Goal: Task Accomplishment & Management: Use online tool/utility

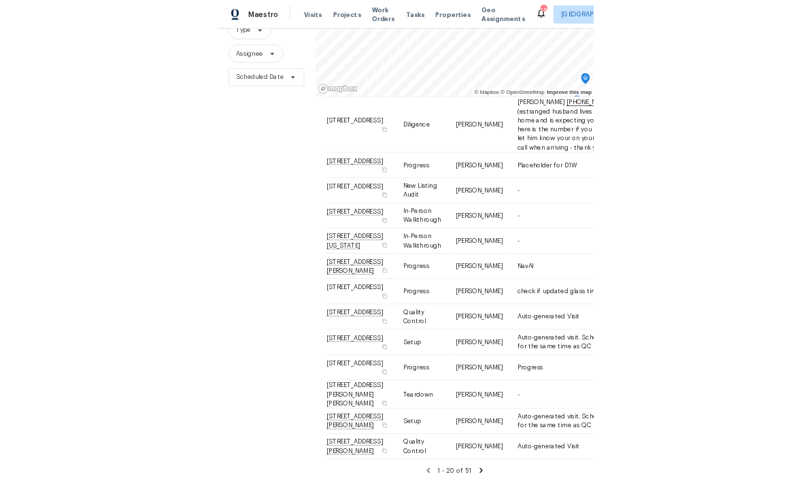
scroll to position [131, 0]
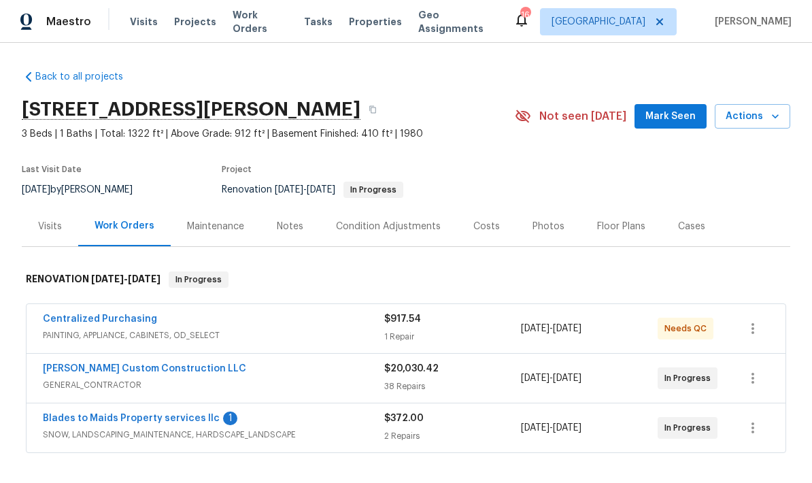
click at [277, 233] on div "Notes" at bounding box center [290, 227] width 27 height 14
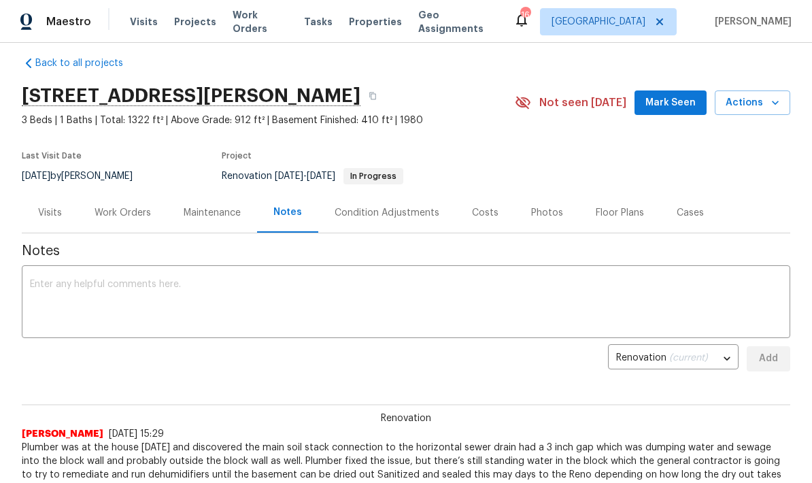
scroll to position [14, 0]
click at [97, 212] on div "Work Orders" at bounding box center [123, 212] width 56 height 14
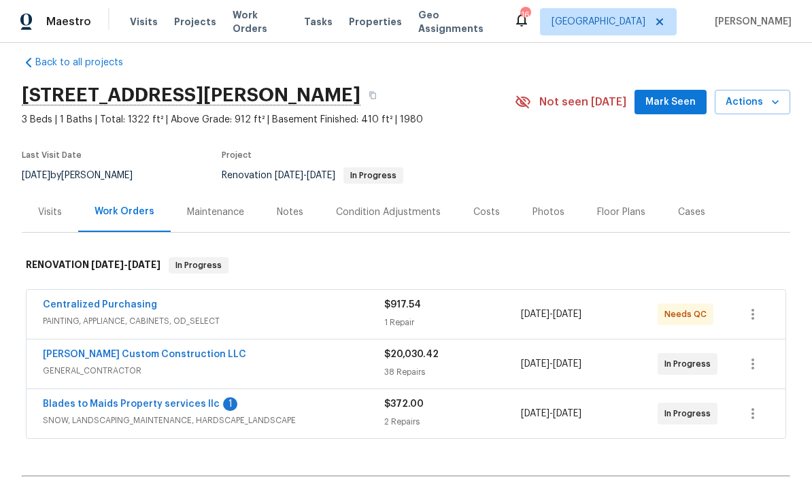
click at [88, 357] on link "Clark Custom Construction LLC" at bounding box center [144, 355] width 203 height 10
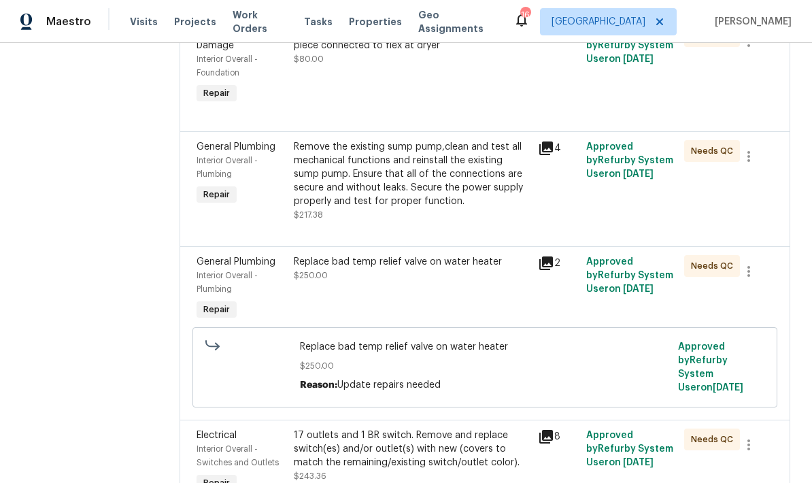
scroll to position [1570, 0]
click at [400, 271] on div "Replace bad temp relief valve on water heater $250.00" at bounding box center [412, 290] width 244 height 76
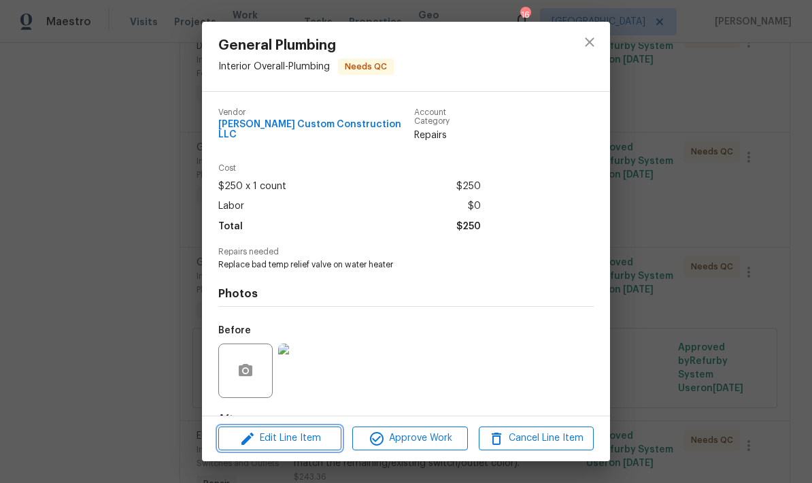
click at [293, 444] on span "Edit Line Item" at bounding box center [279, 438] width 115 height 17
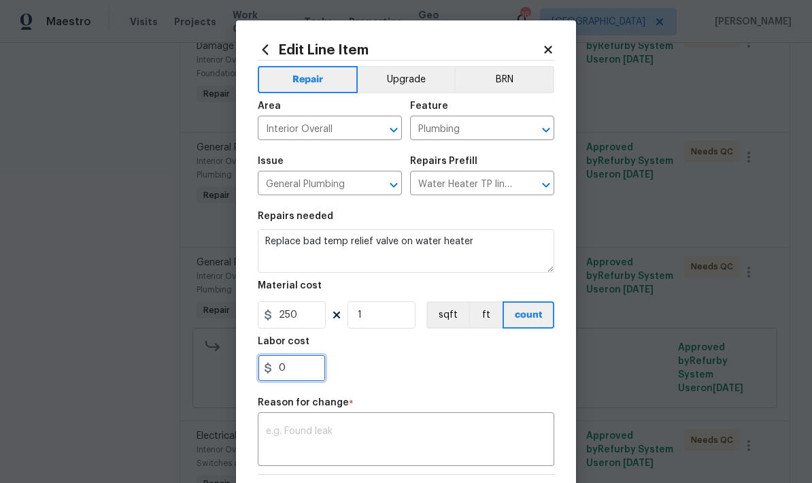
click at [305, 378] on input "0" at bounding box center [292, 367] width 68 height 27
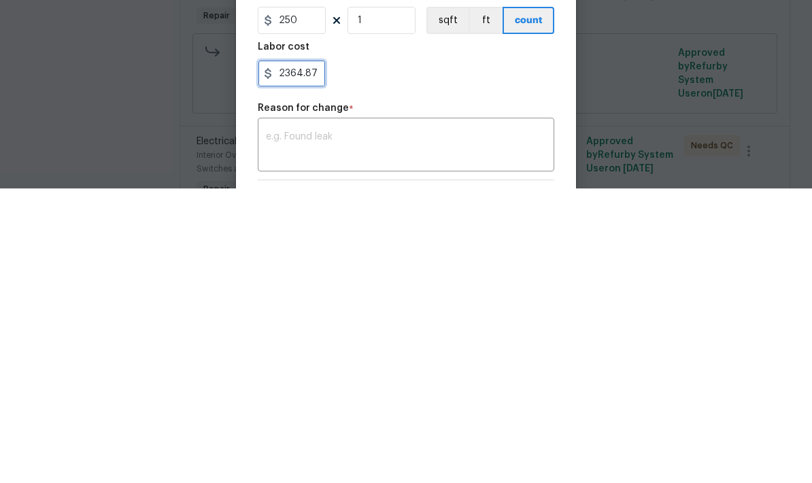
type input "2364.87"
click at [301, 427] on textarea at bounding box center [406, 441] width 280 height 29
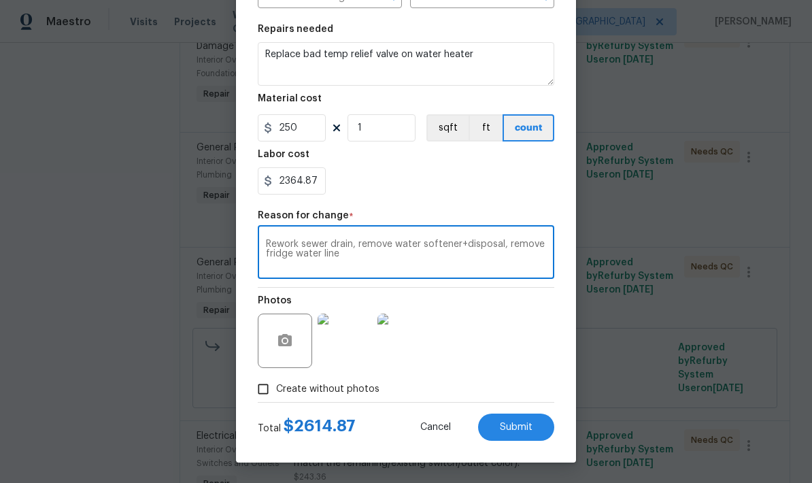
scroll to position [190, 0]
type textarea "Rework sewer drain, remove water softener+disposal, remove fridge water line"
click at [503, 429] on span "Submit" at bounding box center [516, 428] width 33 height 10
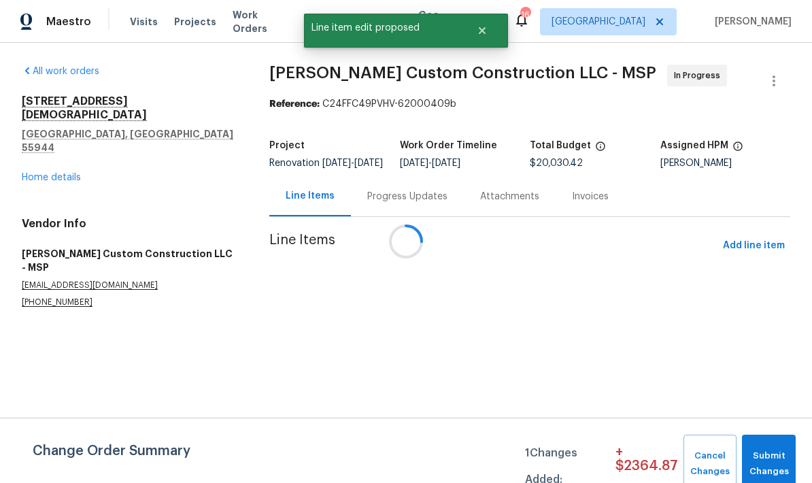
scroll to position [0, 0]
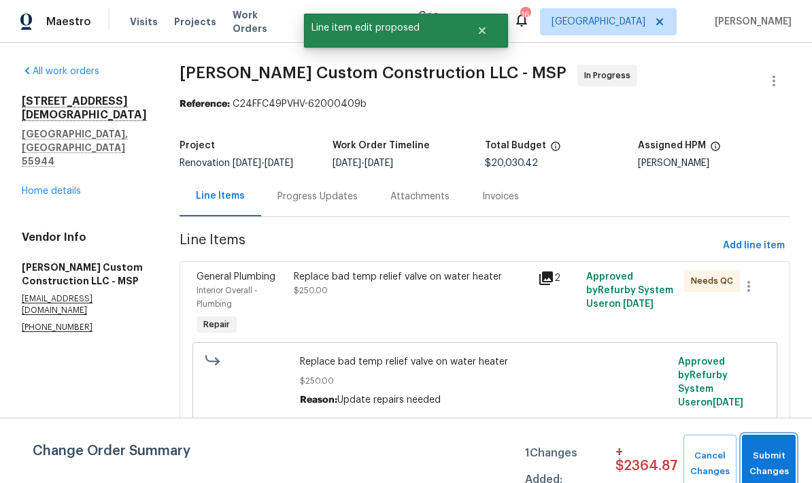
click at [768, 449] on span "Submit Changes" at bounding box center [769, 463] width 40 height 31
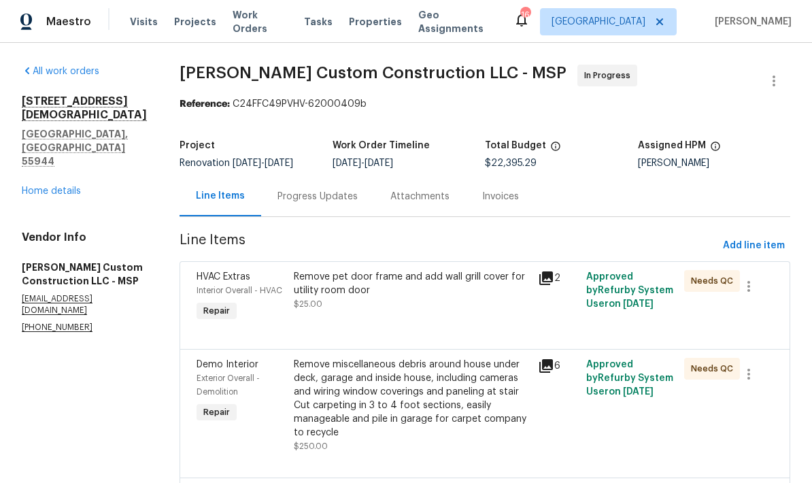
click at [46, 186] on link "Home details" at bounding box center [51, 191] width 59 height 10
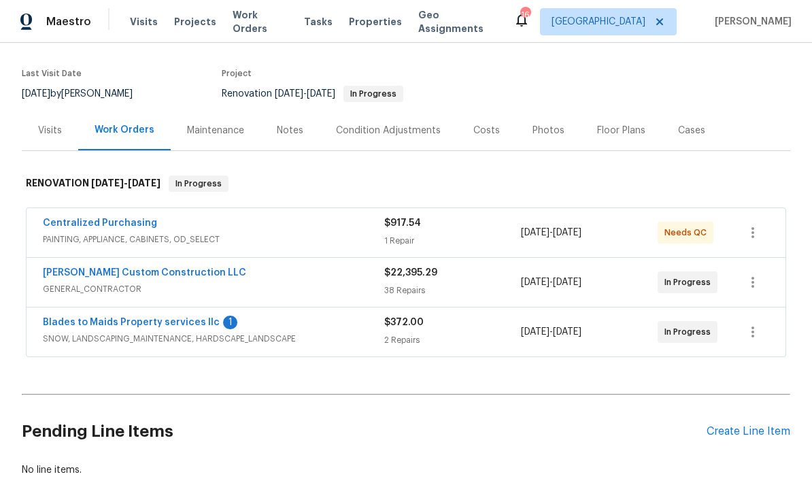
scroll to position [97, 0]
click at [63, 275] on link "Clark Custom Construction LLC" at bounding box center [144, 272] width 203 height 10
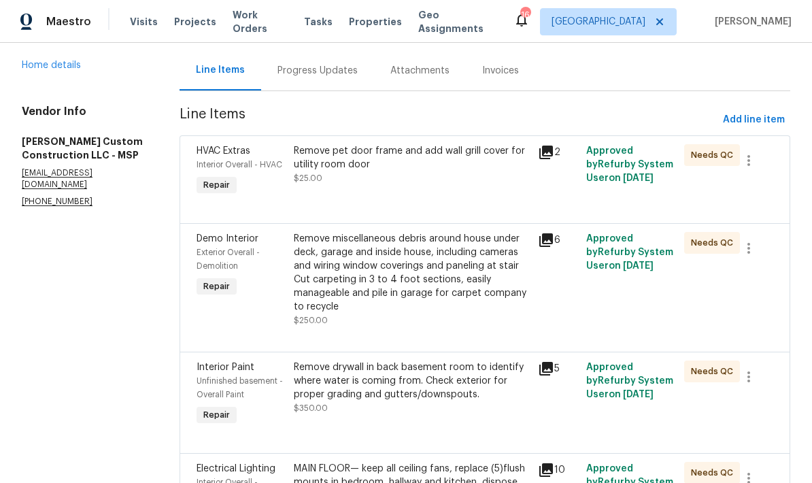
scroll to position [129, 0]
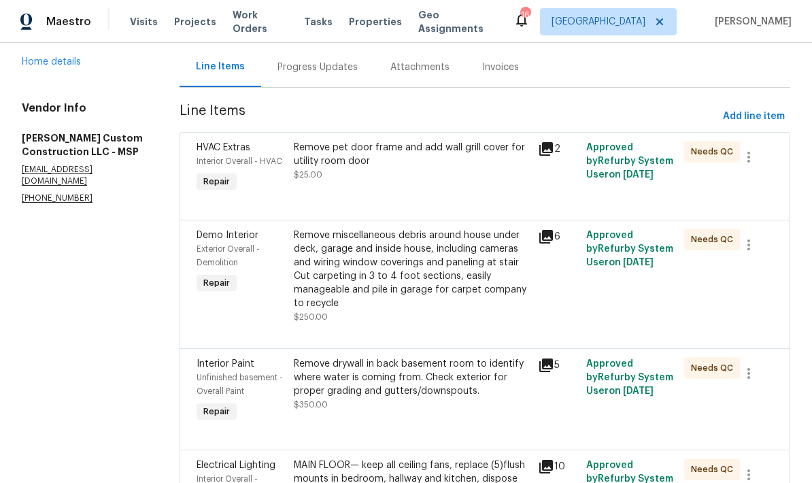
click at [388, 279] on div "Remove miscellaneous debris around house under deck, garage and inside house, i…" at bounding box center [411, 270] width 235 height 82
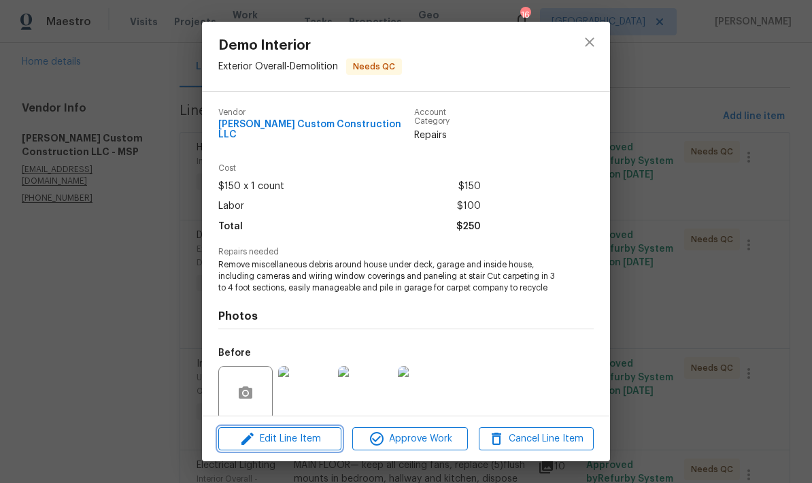
click at [283, 444] on span "Edit Line Item" at bounding box center [279, 439] width 115 height 17
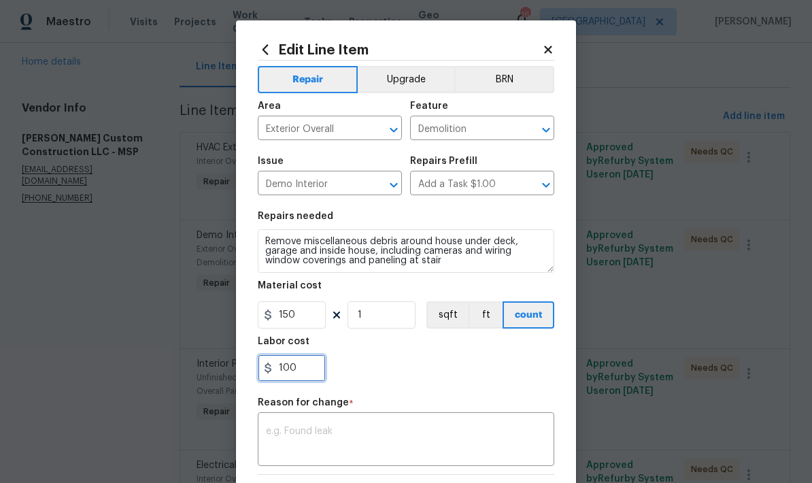
click at [295, 367] on input "100" at bounding box center [292, 367] width 68 height 27
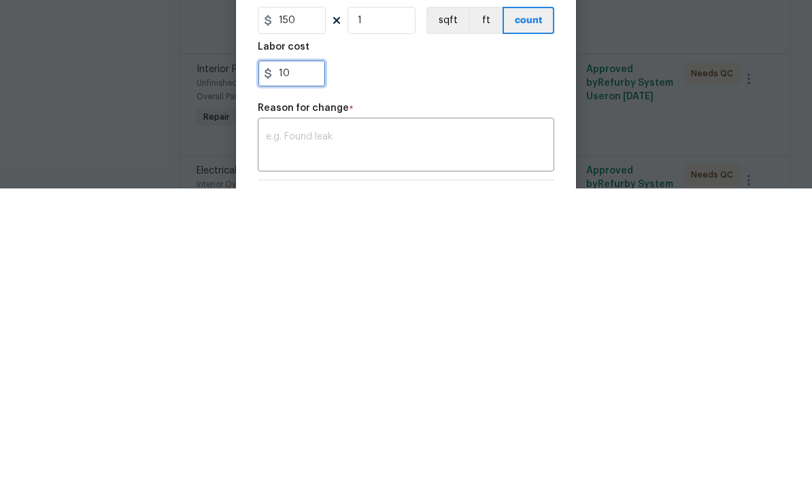
type input "1"
type input "200"
click at [271, 427] on textarea at bounding box center [406, 441] width 280 height 29
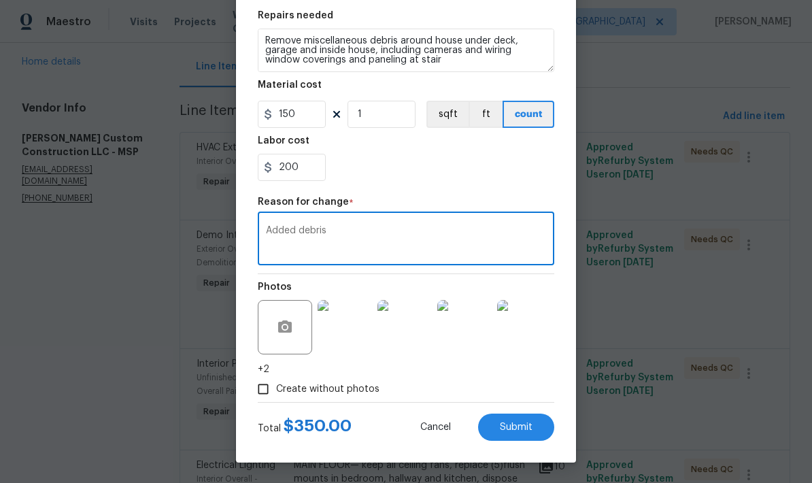
scroll to position [203, 0]
type textarea "Added debris"
click at [507, 428] on span "Submit" at bounding box center [516, 428] width 33 height 10
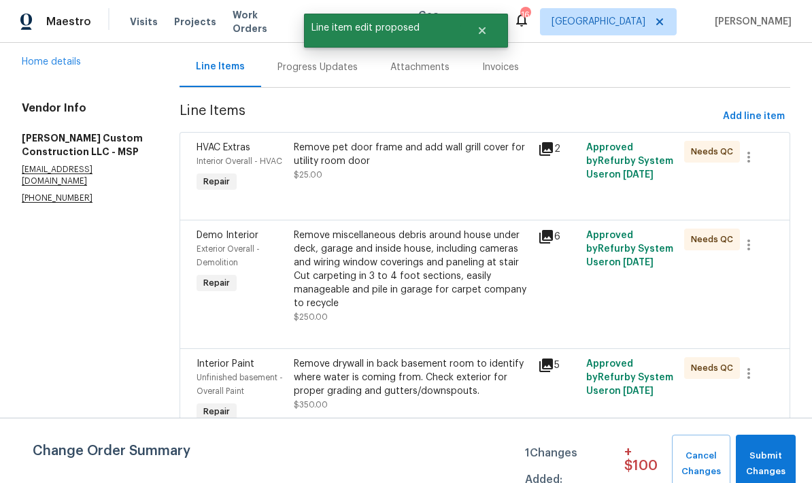
scroll to position [0, 0]
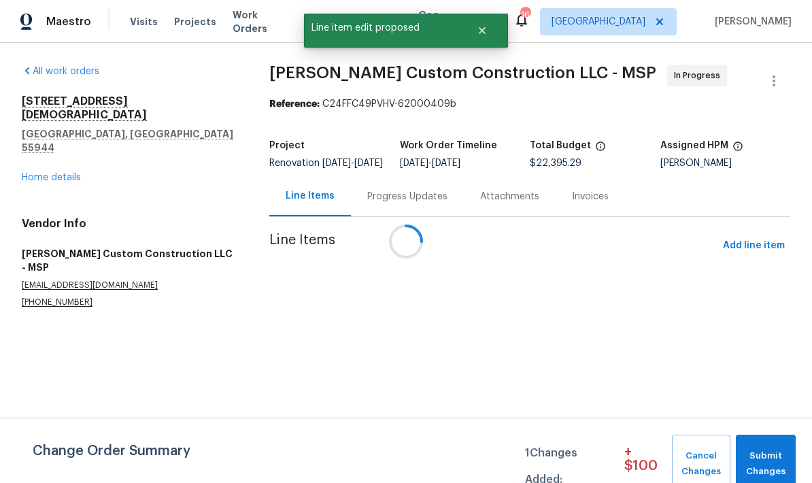
click at [503, 481] on div "Change Order Summary 1 Changes Added: + $ 100 Cancel Changes Submit Changes" at bounding box center [406, 464] width 812 height 59
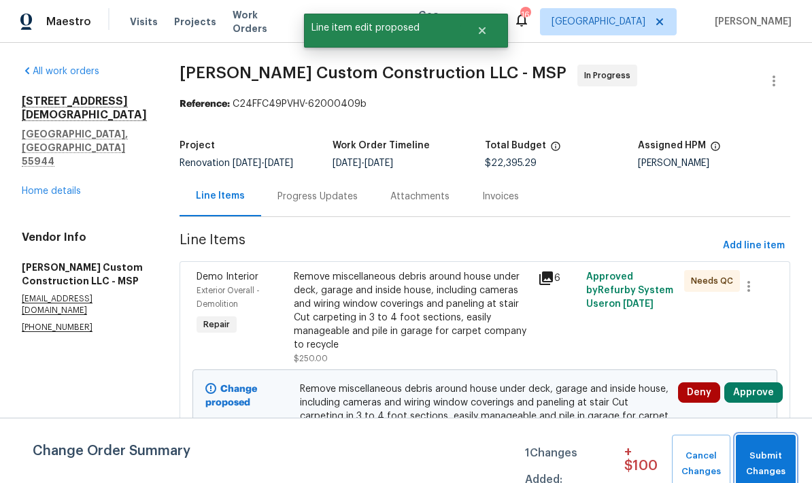
click at [763, 463] on span "Submit Changes" at bounding box center [766, 463] width 46 height 31
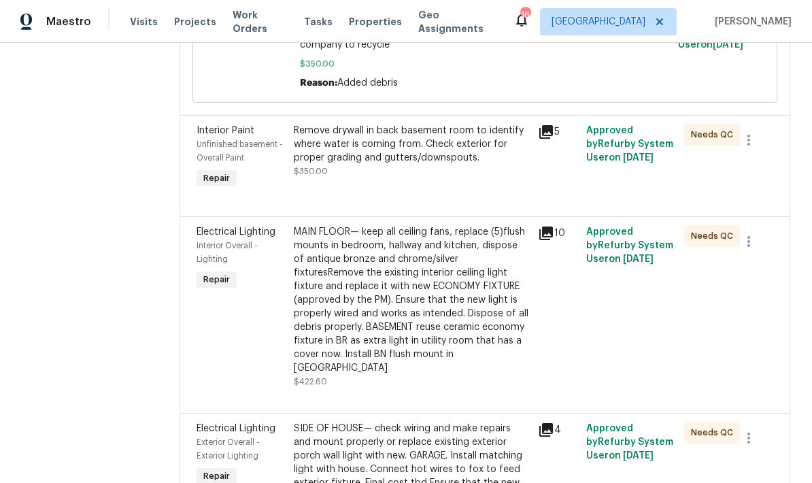
scroll to position [472, 0]
click at [374, 285] on div "MAIN FLOOR— keep all ceiling fans, replace (5)flush mounts in bedroom, hallway …" at bounding box center [411, 301] width 235 height 150
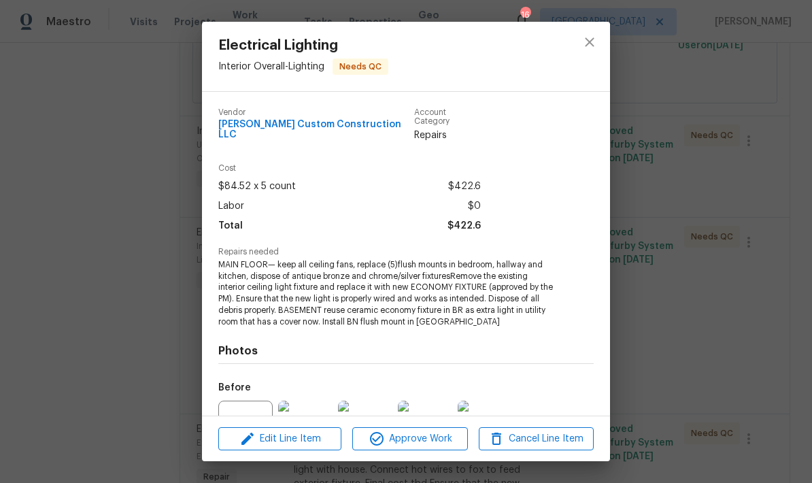
scroll to position [0, 0]
click at [288, 446] on span "Edit Line Item" at bounding box center [279, 439] width 115 height 17
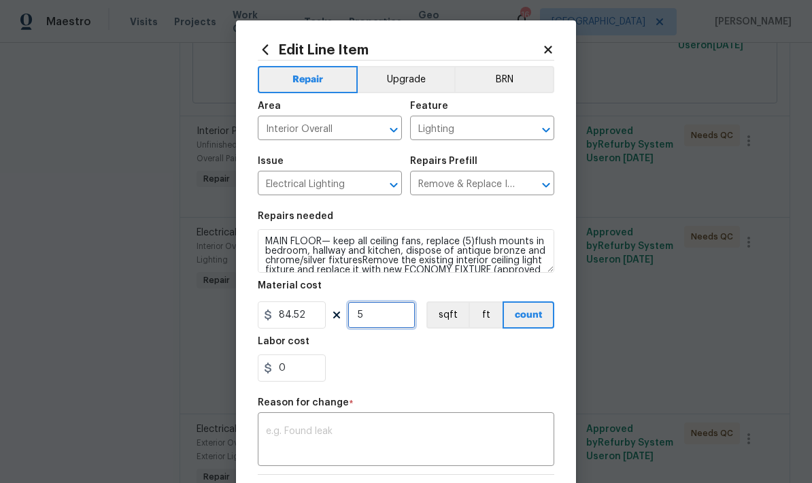
click at [379, 318] on input "5" at bounding box center [382, 314] width 68 height 27
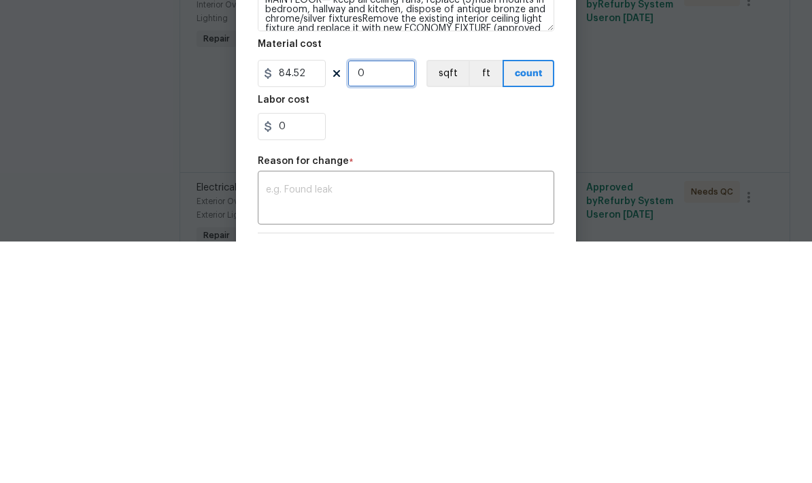
type input "6"
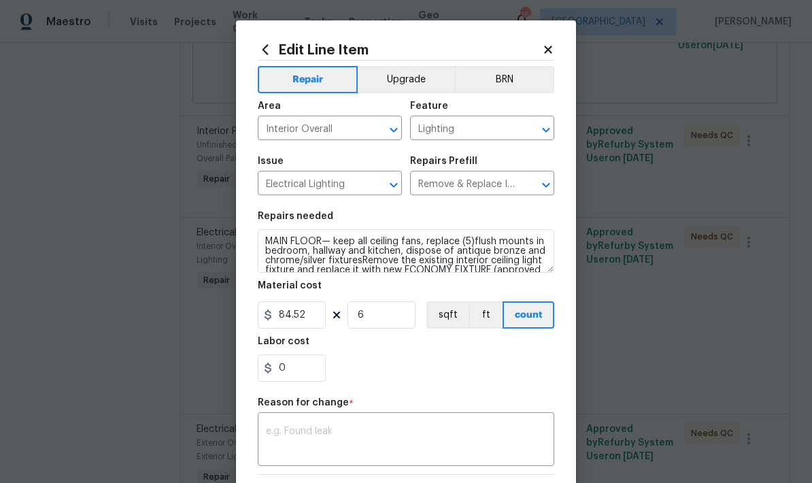
click at [276, 440] on textarea at bounding box center [406, 441] width 280 height 29
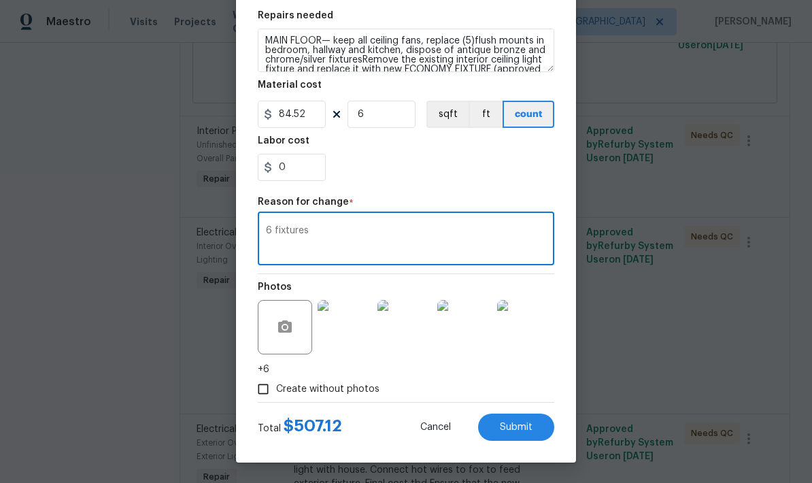
scroll to position [203, 0]
type textarea "6 fixtures"
click at [516, 433] on button "Submit" at bounding box center [516, 427] width 76 height 27
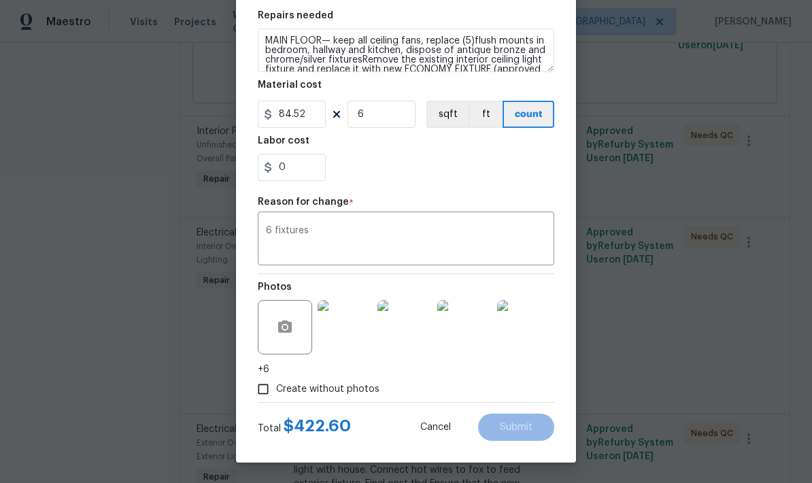
type input "5"
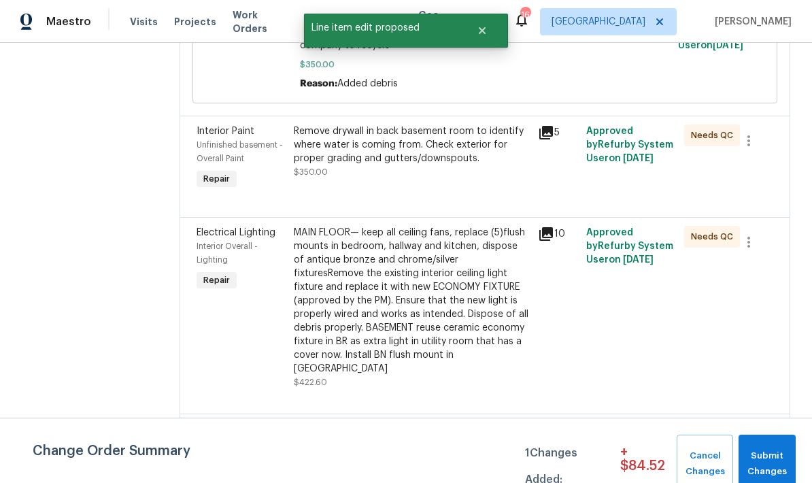
scroll to position [0, 0]
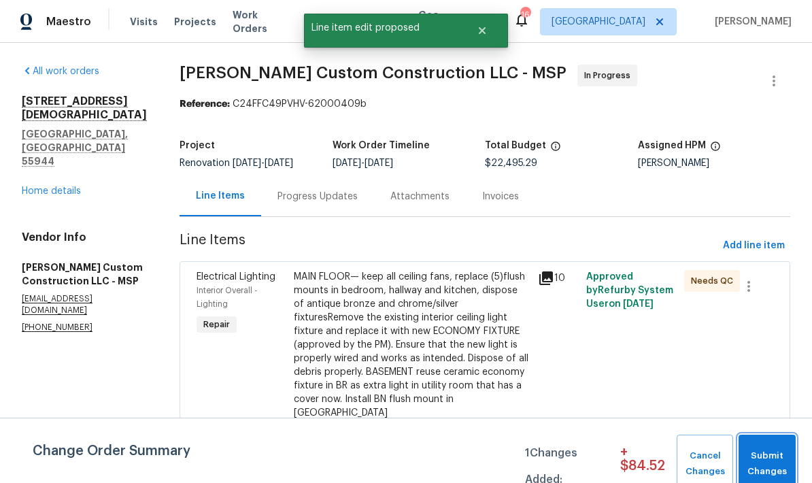
click at [776, 461] on span "Submit Changes" at bounding box center [768, 463] width 44 height 31
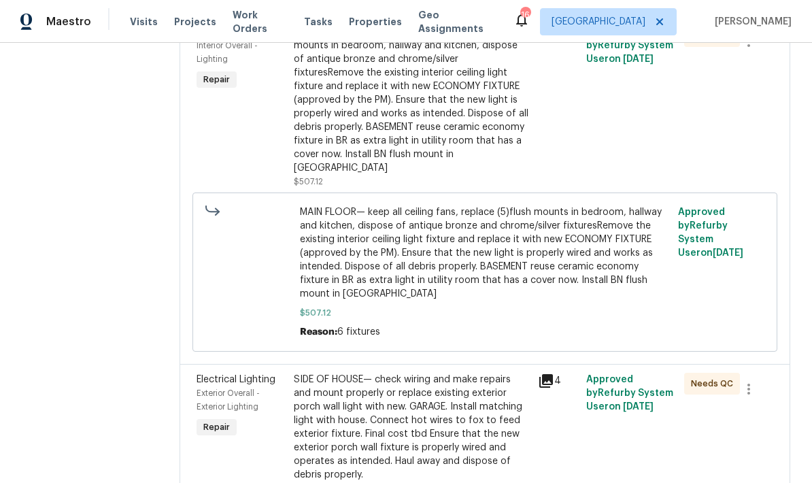
scroll to position [697, 0]
